Goal: Task Accomplishment & Management: Manage account settings

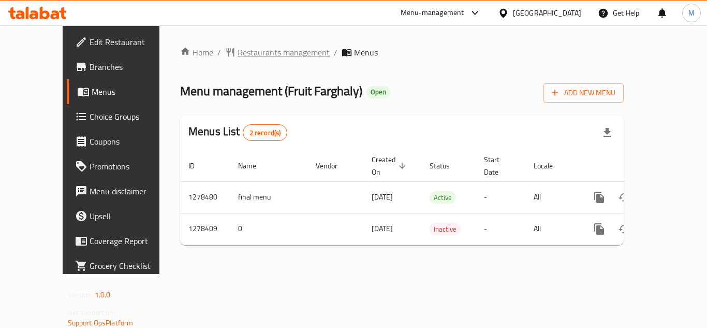
click at [238, 54] on span "Restaurants management" at bounding box center [284, 52] width 92 height 12
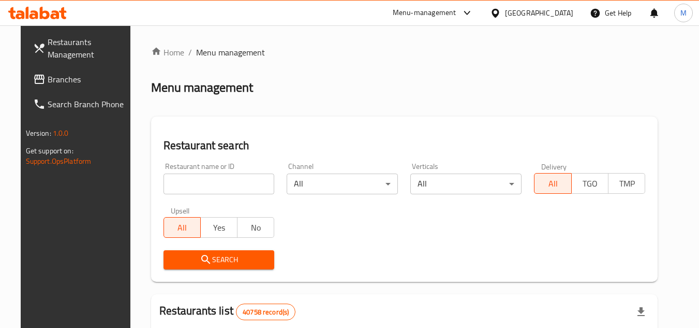
click at [205, 176] on input "search" at bounding box center [219, 183] width 111 height 21
paste input "692920"
type input "692920"
click button "Search" at bounding box center [219, 259] width 111 height 19
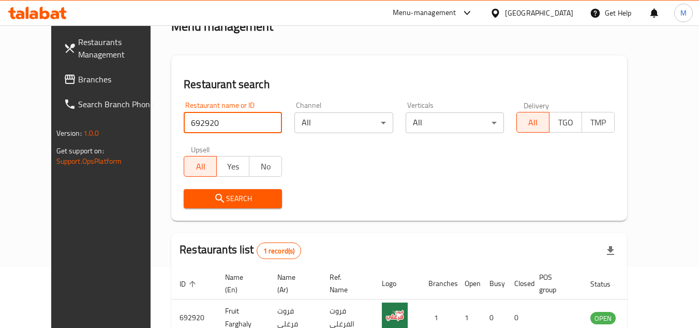
scroll to position [125, 0]
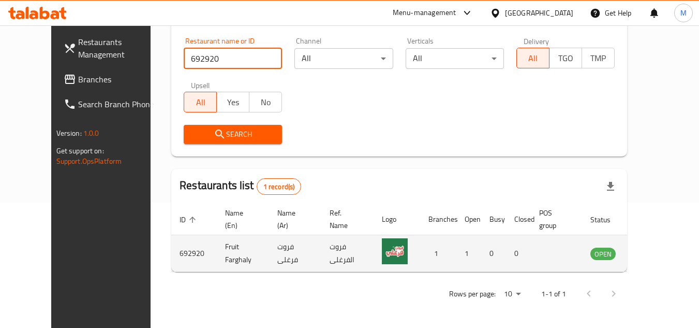
click at [653, 253] on icon "enhanced table" at bounding box center [650, 253] width 11 height 9
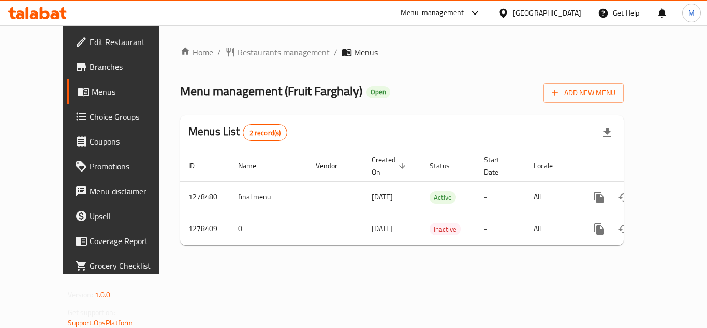
click at [90, 63] on span "Branches" at bounding box center [131, 67] width 83 height 12
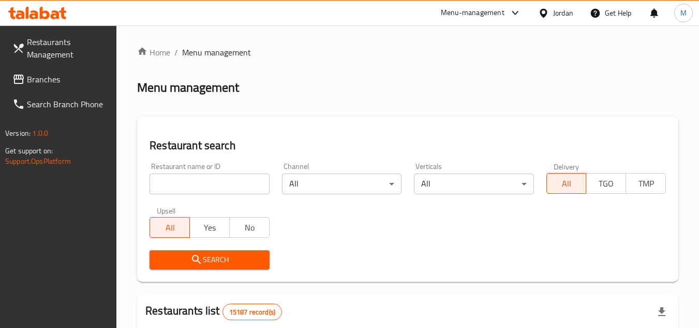
click at [56, 84] on span "Branches" at bounding box center [68, 79] width 82 height 12
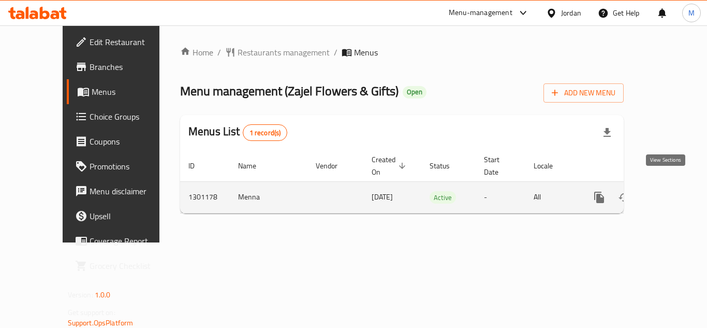
click at [672, 185] on link "enhanced table" at bounding box center [673, 197] width 25 height 25
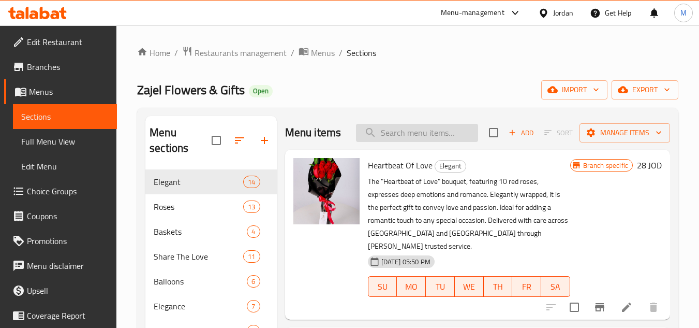
click at [408, 140] on input "search" at bounding box center [417, 133] width 122 height 18
paste input "Heartbeat Of Love"
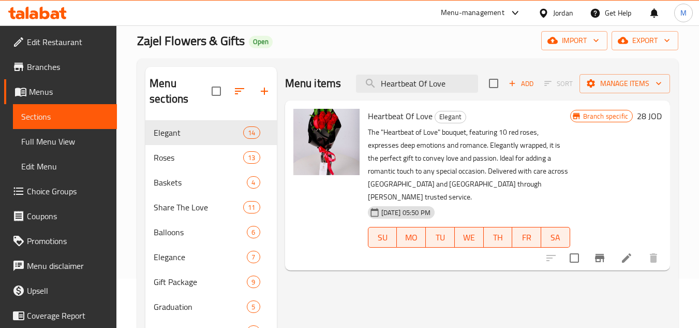
scroll to position [52, 0]
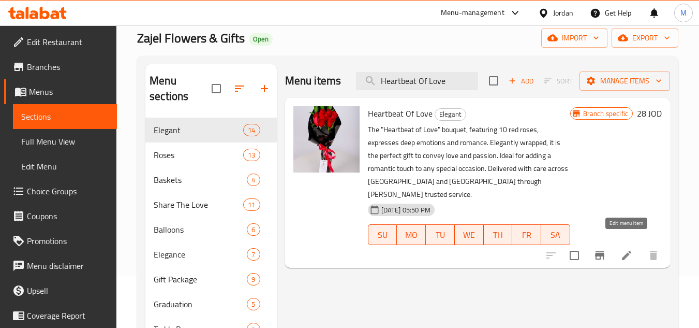
type input "Heartbeat Of Love"
click at [621, 249] on icon at bounding box center [626, 255] width 12 height 12
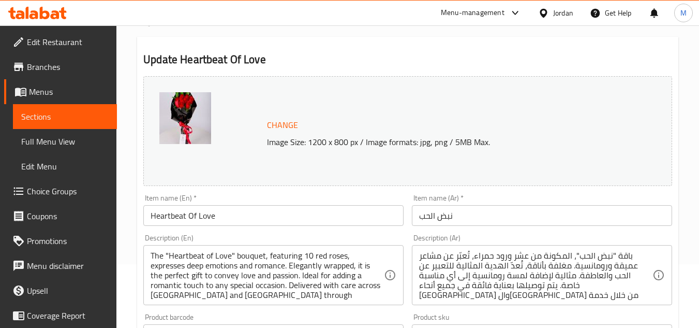
scroll to position [155, 0]
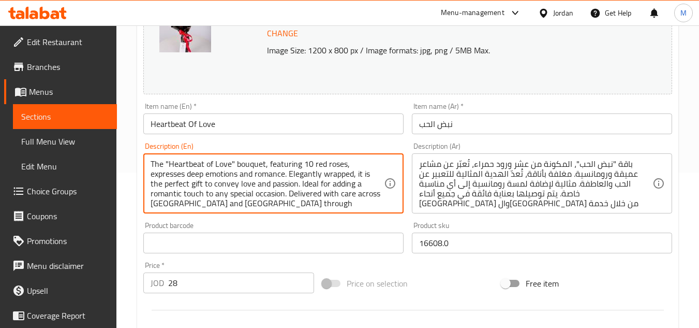
drag, startPoint x: 324, startPoint y: 164, endPoint x: 314, endPoint y: 162, distance: 10.4
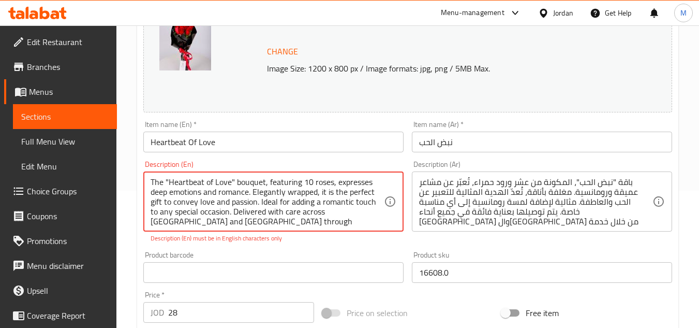
scroll to position [120, 0]
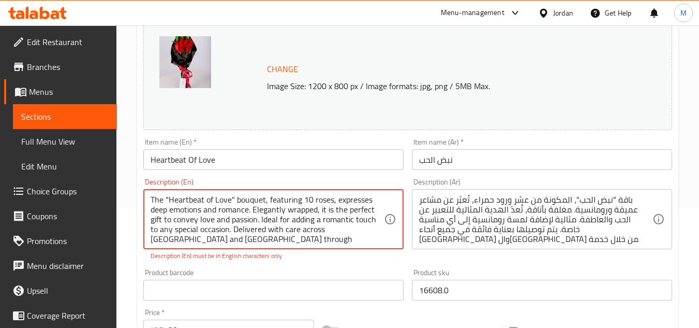
type textarea "The "Heartbeat of Love" bouquet, featuring 10 roses, expresses deep emotions an…"
click at [289, 260] on p "Description (En) must be in English characters only" at bounding box center [274, 255] width 246 height 9
click at [299, 264] on div "Product barcode Product barcode" at bounding box center [273, 284] width 269 height 40
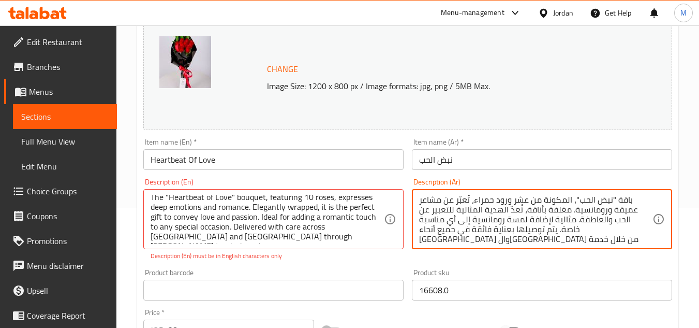
click at [561, 212] on textarea "باقة "نبض الحب"، المكونة من عشر ورود حمراء، تُعبّر عن مشاعر عميقة ورومانسية. مغ…" at bounding box center [535, 219] width 233 height 49
drag, startPoint x: 492, startPoint y: 201, endPoint x: 475, endPoint y: 199, distance: 17.2
click at [475, 199] on textarea "باقة "نبض الحب"، المكونة من عشر ورود حمراء، تُعبّر عن مشاعر عميقة ورومانسية. مغ…" at bounding box center [535, 219] width 233 height 49
type textarea "باقة "نبض الحب"، المكونة من عشر ورود ، تُعبّر عن مشاعر عميقة ورومانسية. مغلفة ب…"
click at [484, 257] on div "Description (Ar) باقة "نبض الحب"، المكونة من عشر ورود ، تُعبّر عن مشاعر عميقة و…" at bounding box center [542, 219] width 269 height 91
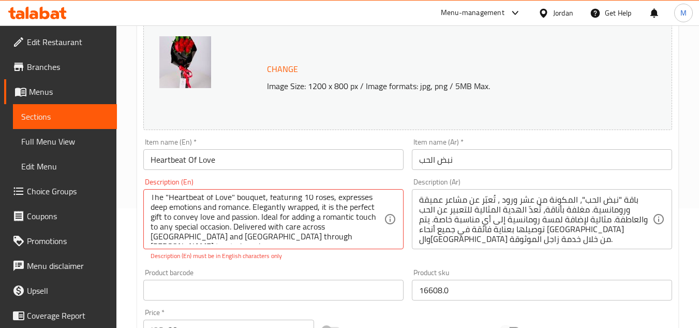
click at [299, 259] on p "Description (En) must be in English characters only" at bounding box center [274, 255] width 246 height 9
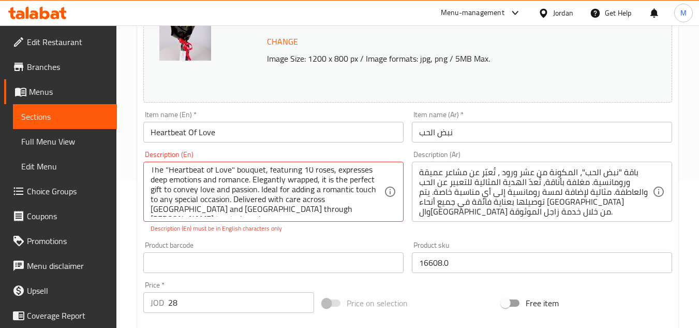
scroll to position [171, 0]
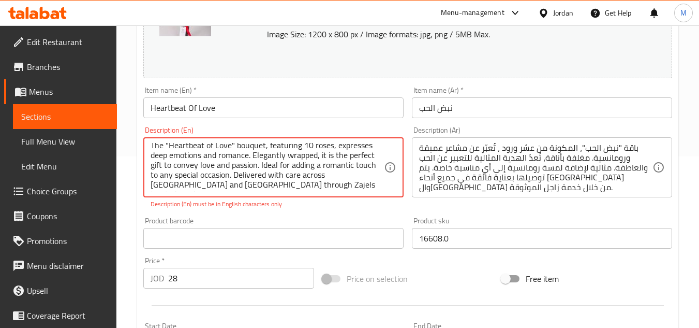
click at [306, 211] on div "Change Image Size: 1200 x 800 px / Image formats: jpg, png / 5MB Max. Item name…" at bounding box center [407, 200] width 537 height 472
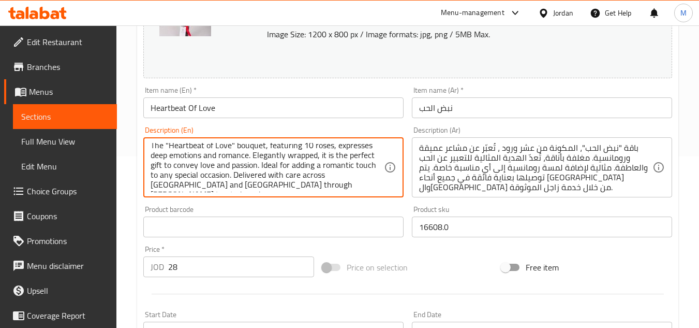
type textarea "The "Heartbeat of Love" bouquet, featuring 10 roses, expresses deep emotions an…"
click at [235, 201] on div "Product barcode Product barcode" at bounding box center [273, 221] width 269 height 40
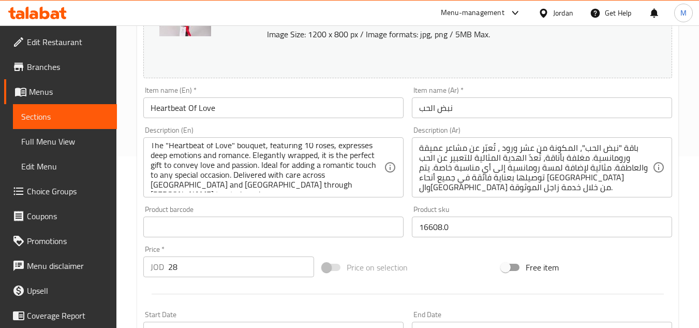
click at [243, 202] on div "Product barcode Product barcode" at bounding box center [273, 221] width 269 height 40
click at [488, 193] on div "باقة "نبض الحب"، المكونة من عشر ورود ، تُعبّر عن مشاعر عميقة ورومانسية. مغلفة ب…" at bounding box center [542, 167] width 260 height 60
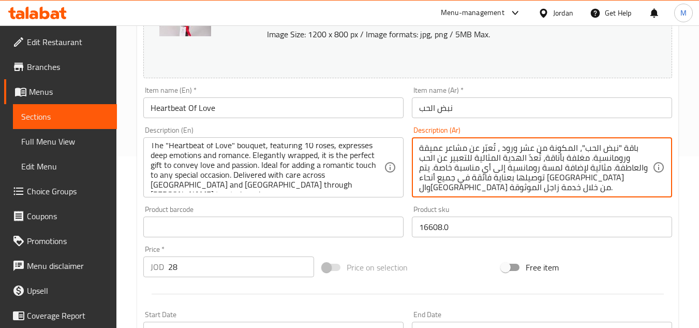
click at [484, 190] on textarea "باقة "نبض الحب"، المكونة من عشر ورود ، تُعبّر عن مشاعر عميقة ورومانسية. مغلفة ب…" at bounding box center [535, 167] width 233 height 49
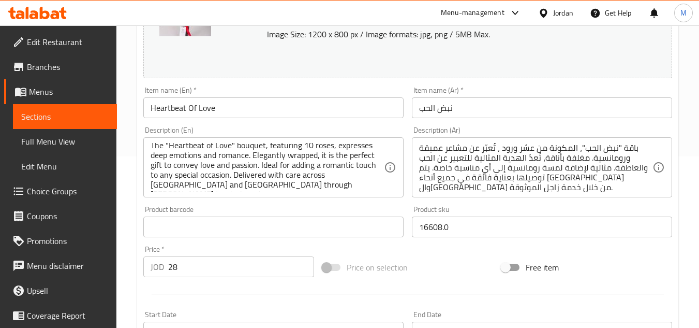
click at [438, 254] on div "Price on selection" at bounding box center [407, 267] width 179 height 28
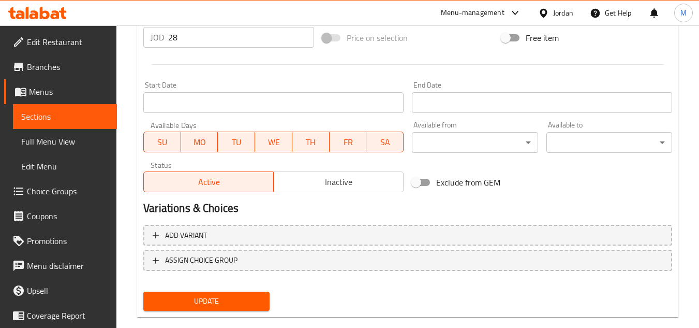
scroll to position [419, 0]
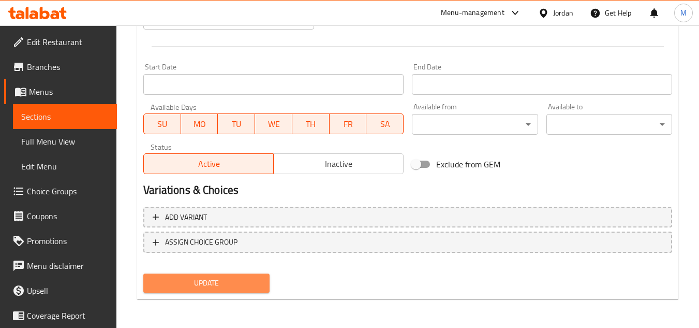
click at [246, 286] on span "Update" at bounding box center [206, 282] width 109 height 13
